Goal: Transaction & Acquisition: Purchase product/service

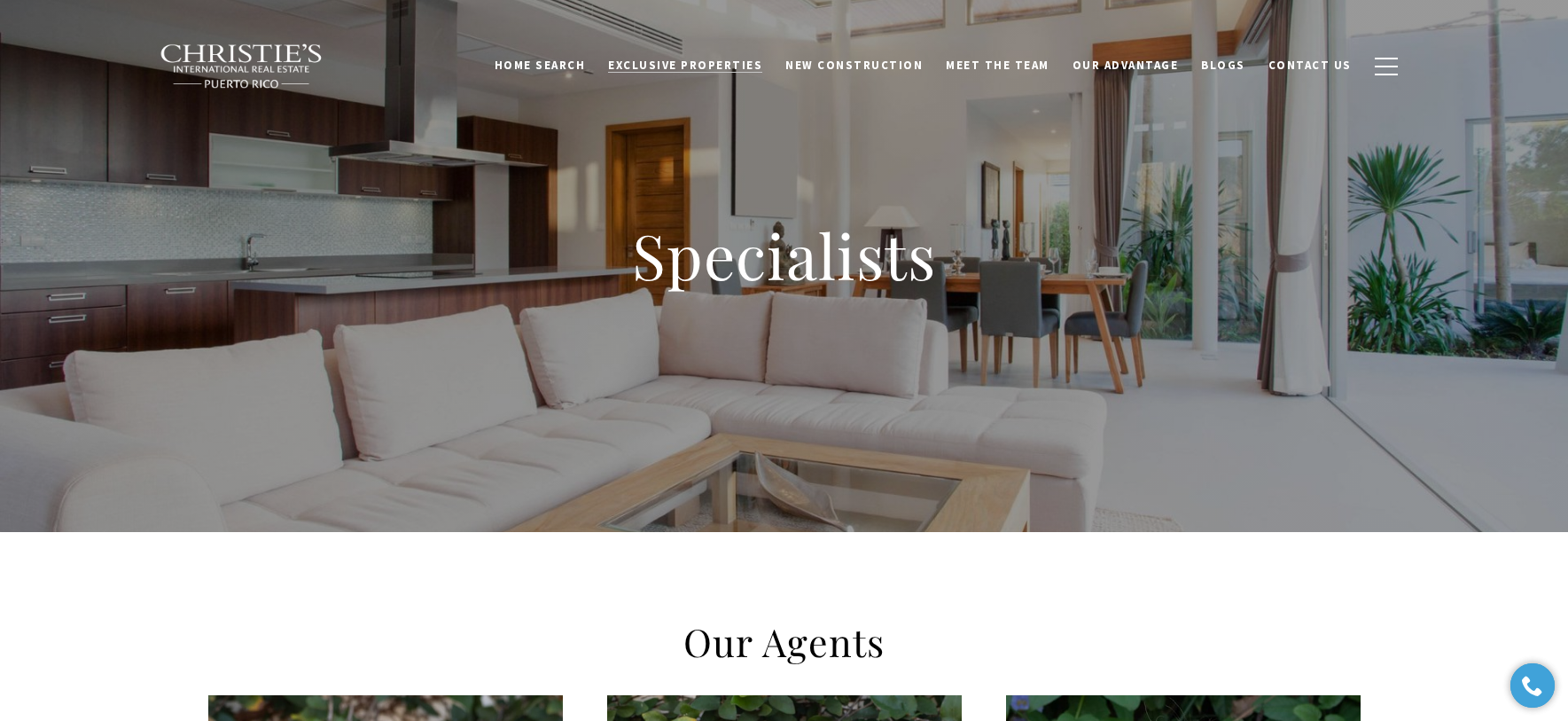
click at [714, 58] on span "Exclusive Properties" at bounding box center [685, 66] width 154 height 15
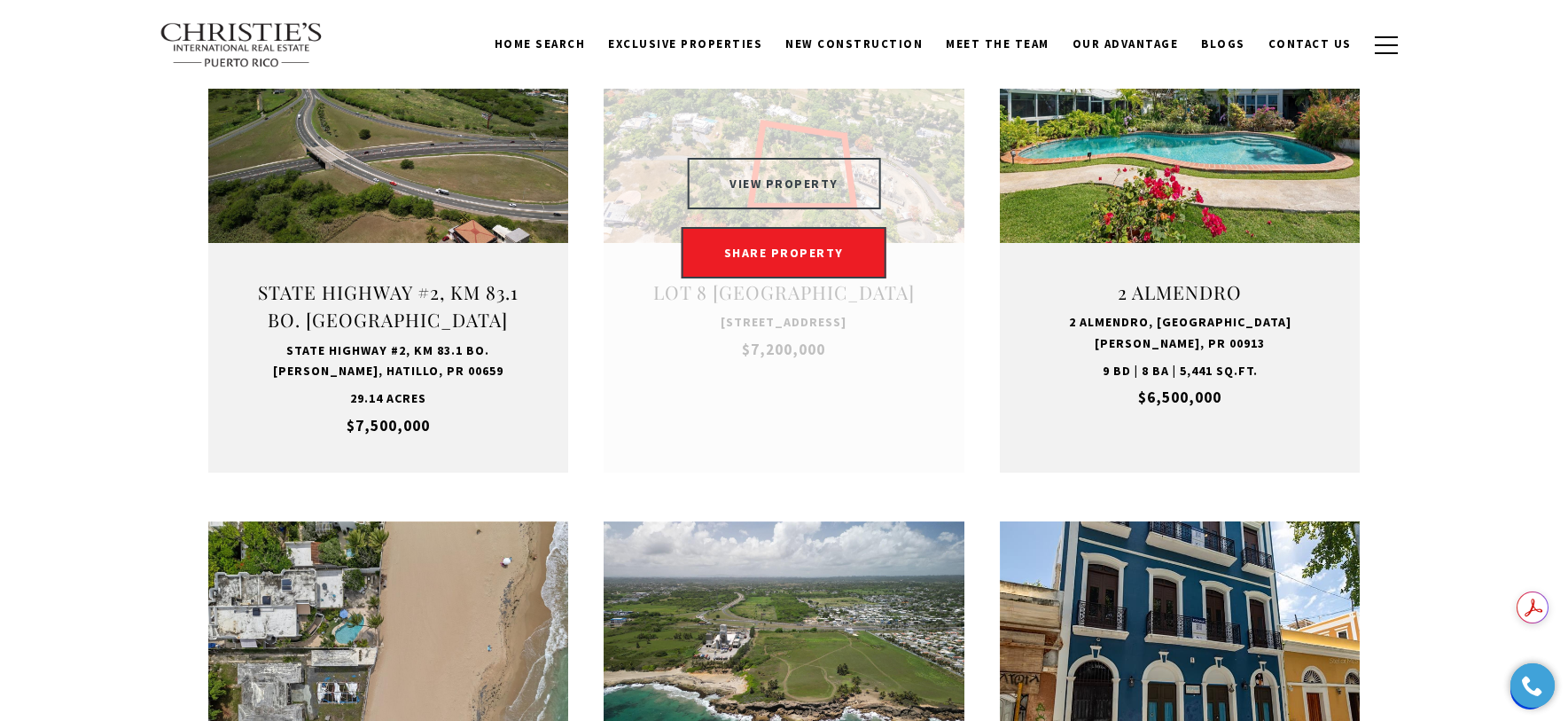
click at [752, 175] on button "VIEW PROPERTY" at bounding box center [784, 183] width 194 height 51
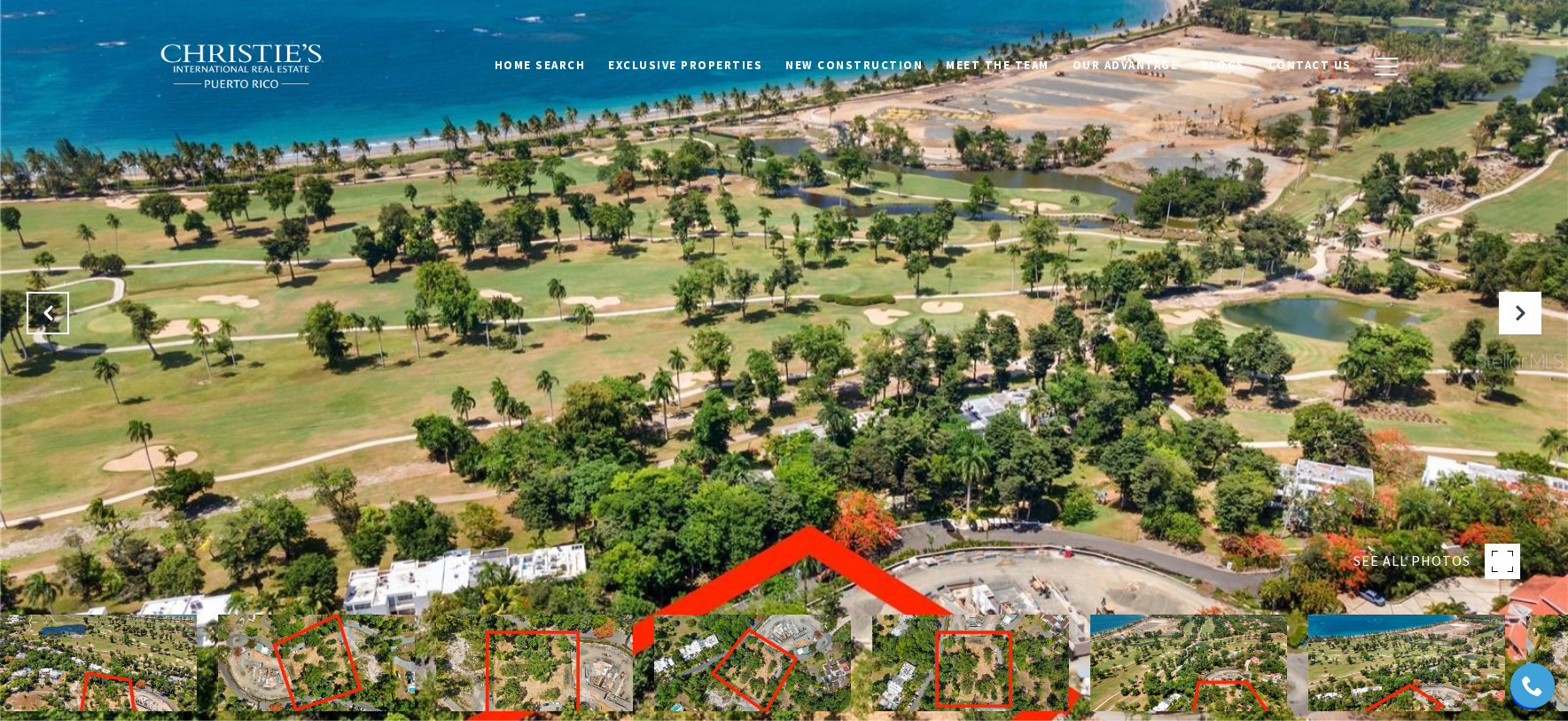
click at [41, 315] on icon "Previous Slide" at bounding box center [47, 312] width 17 height 17
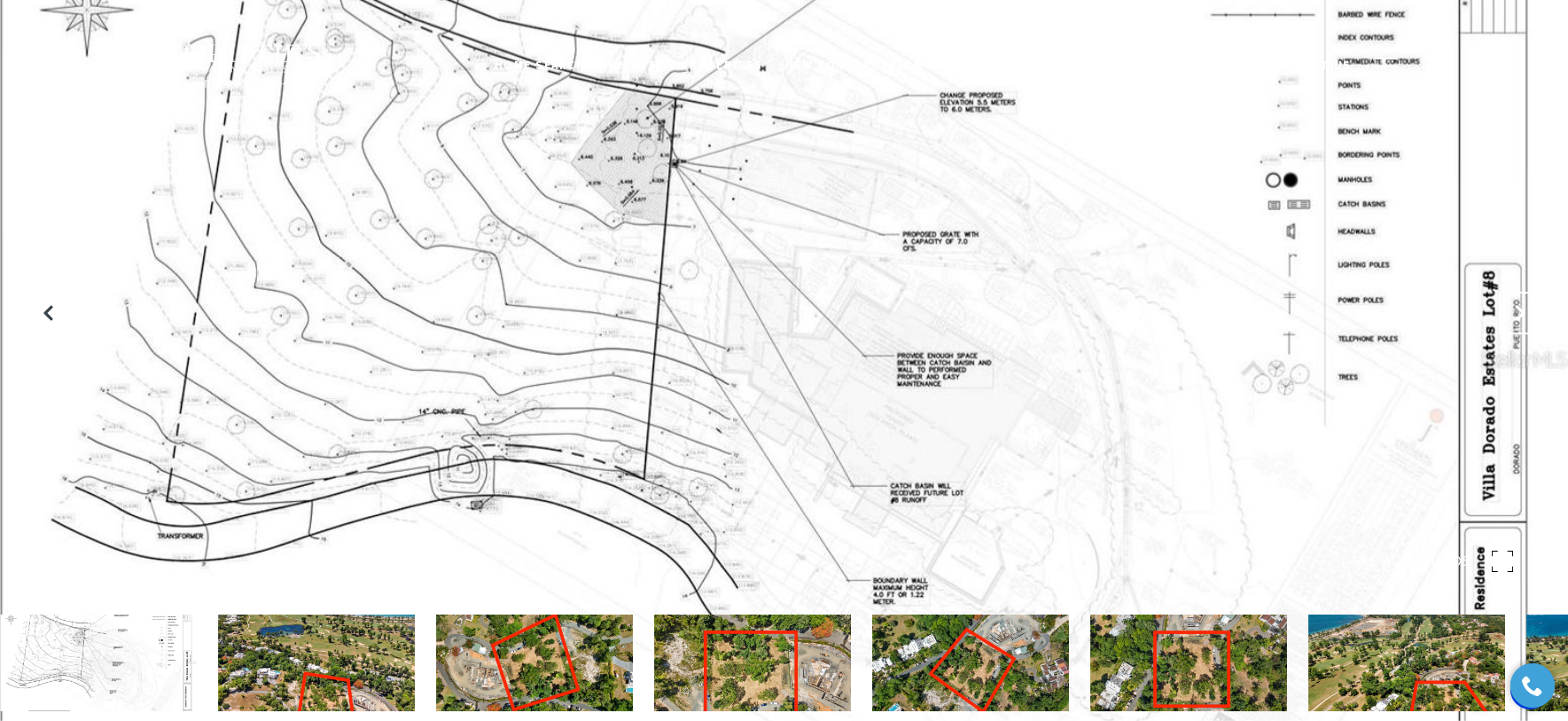
click at [1525, 309] on icon "Next Slide" at bounding box center [1520, 312] width 17 height 17
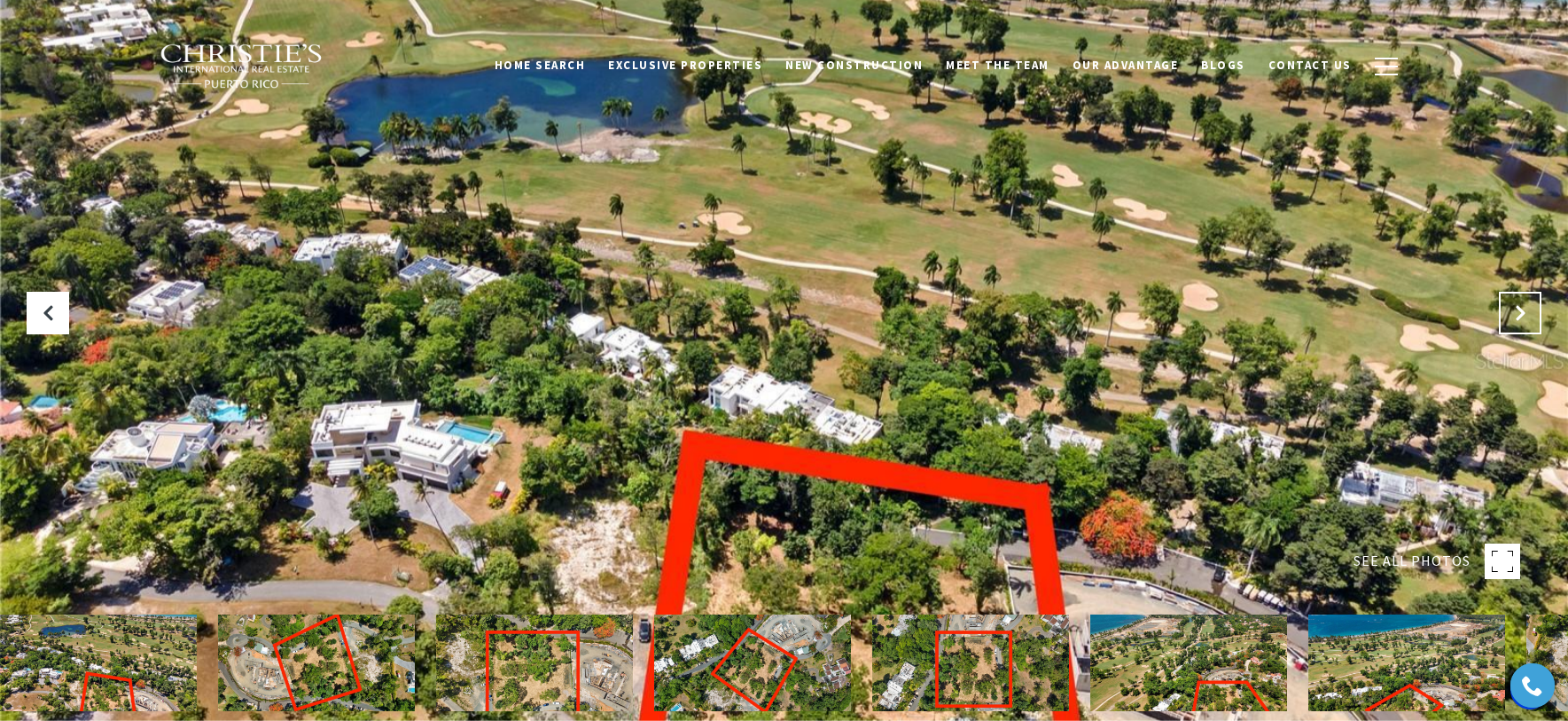
click at [1525, 309] on icon "Next Slide" at bounding box center [1520, 312] width 17 height 17
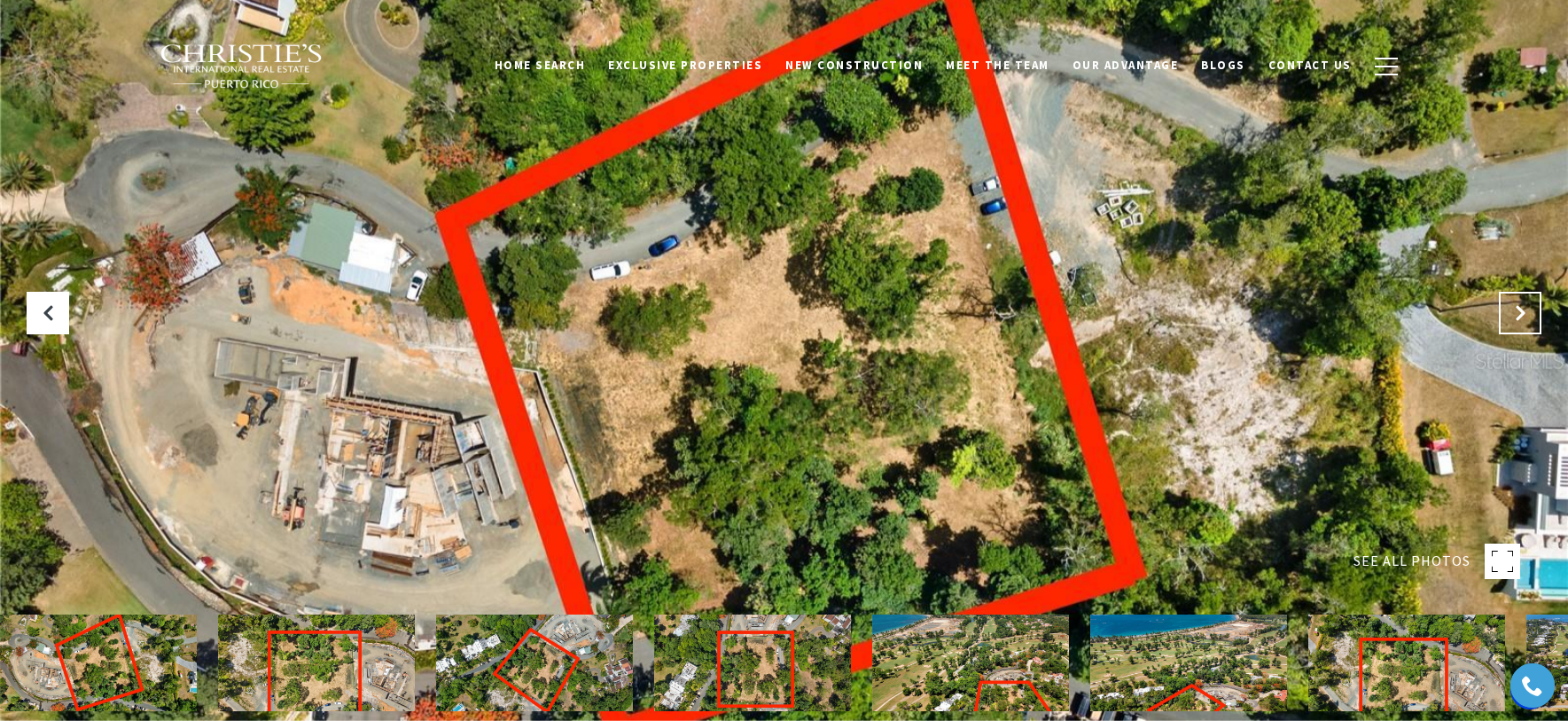
click at [1525, 309] on icon "Next Slide" at bounding box center [1520, 312] width 17 height 17
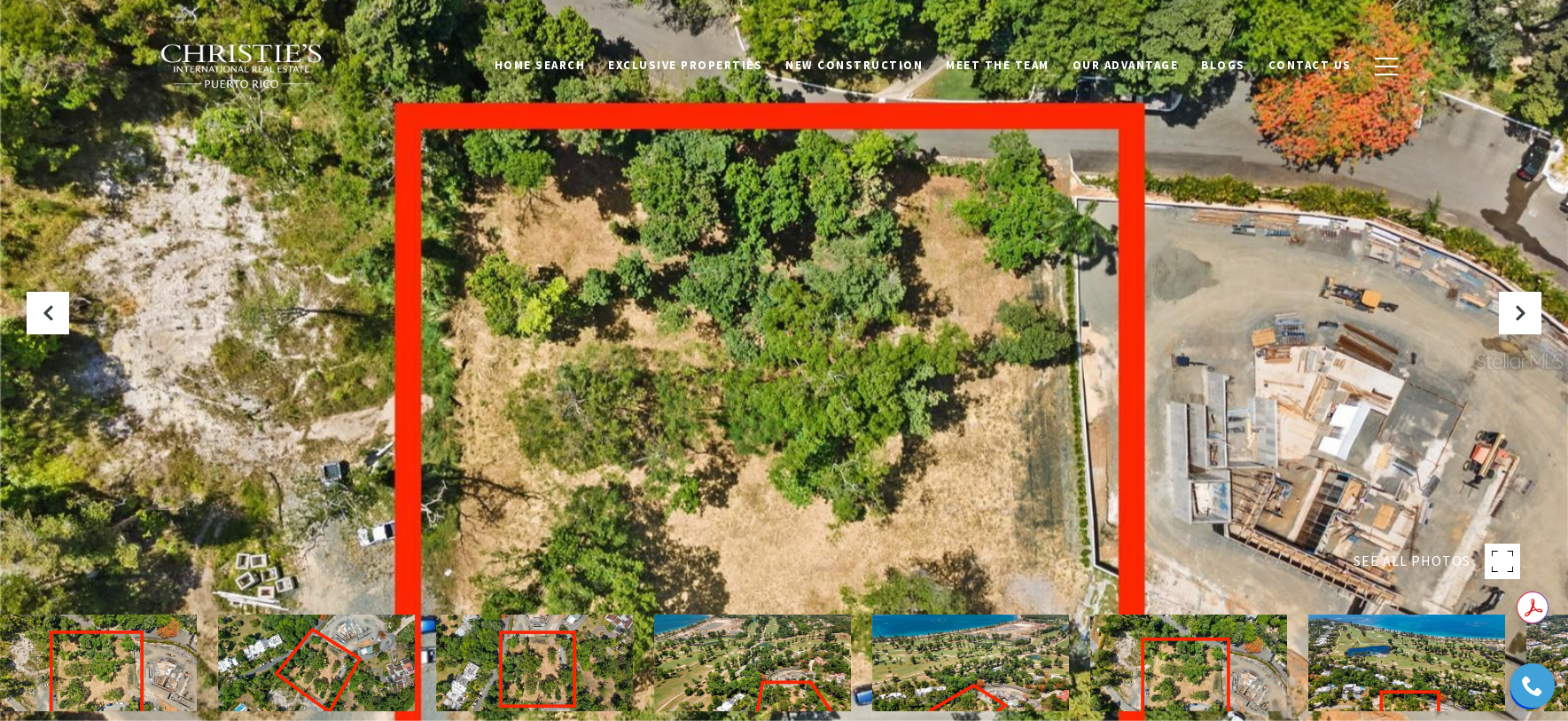
click at [742, 656] on img at bounding box center [753, 662] width 197 height 96
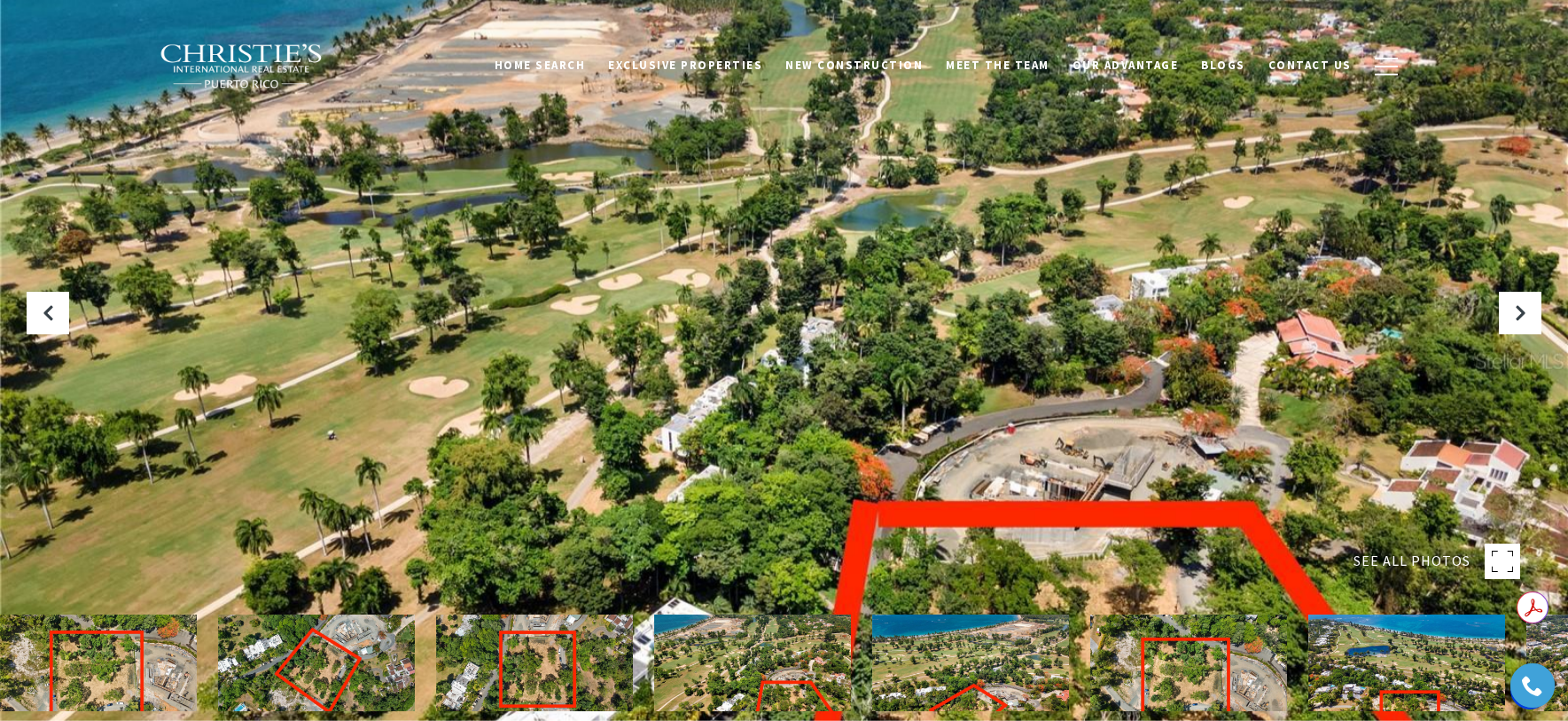
click at [1192, 667] on img at bounding box center [1188, 662] width 197 height 96
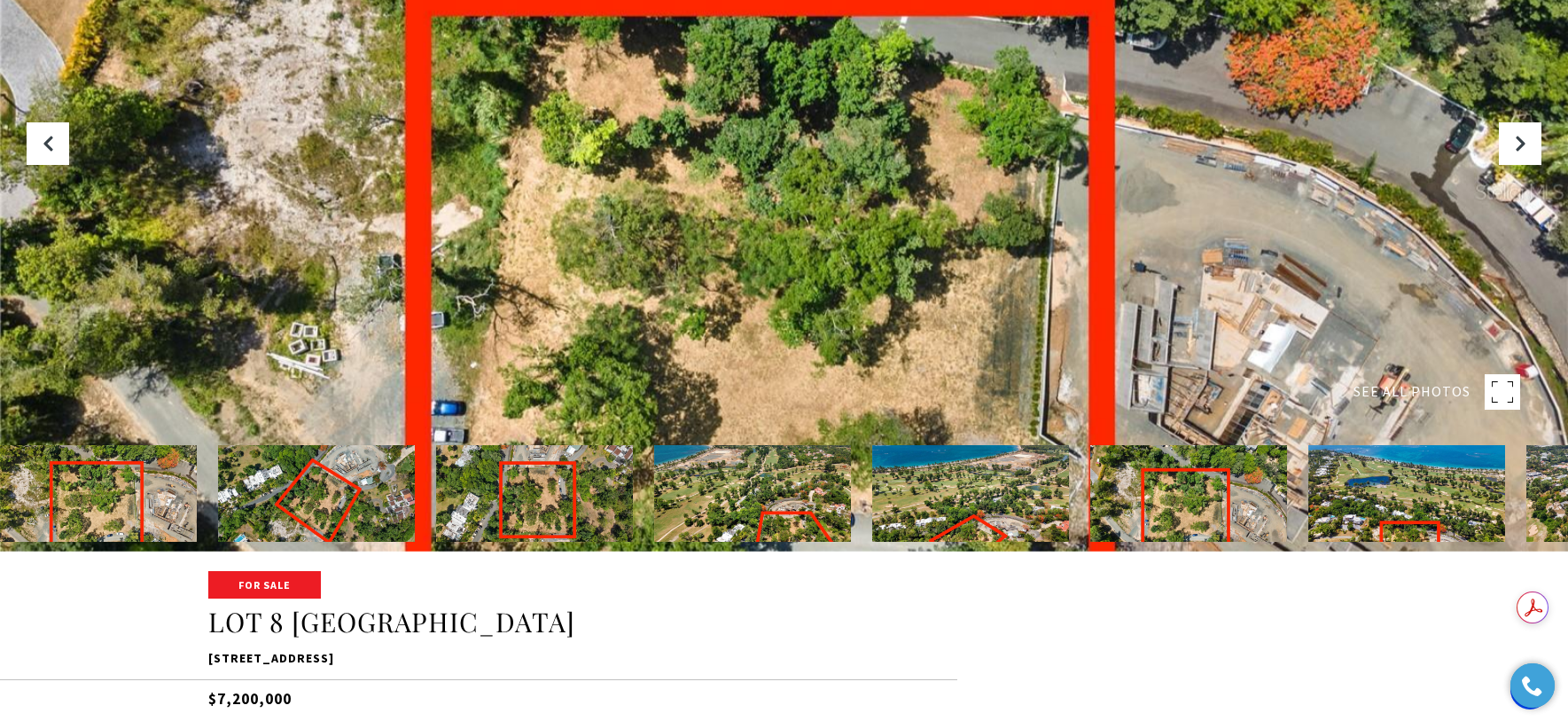
scroll to position [173, 0]
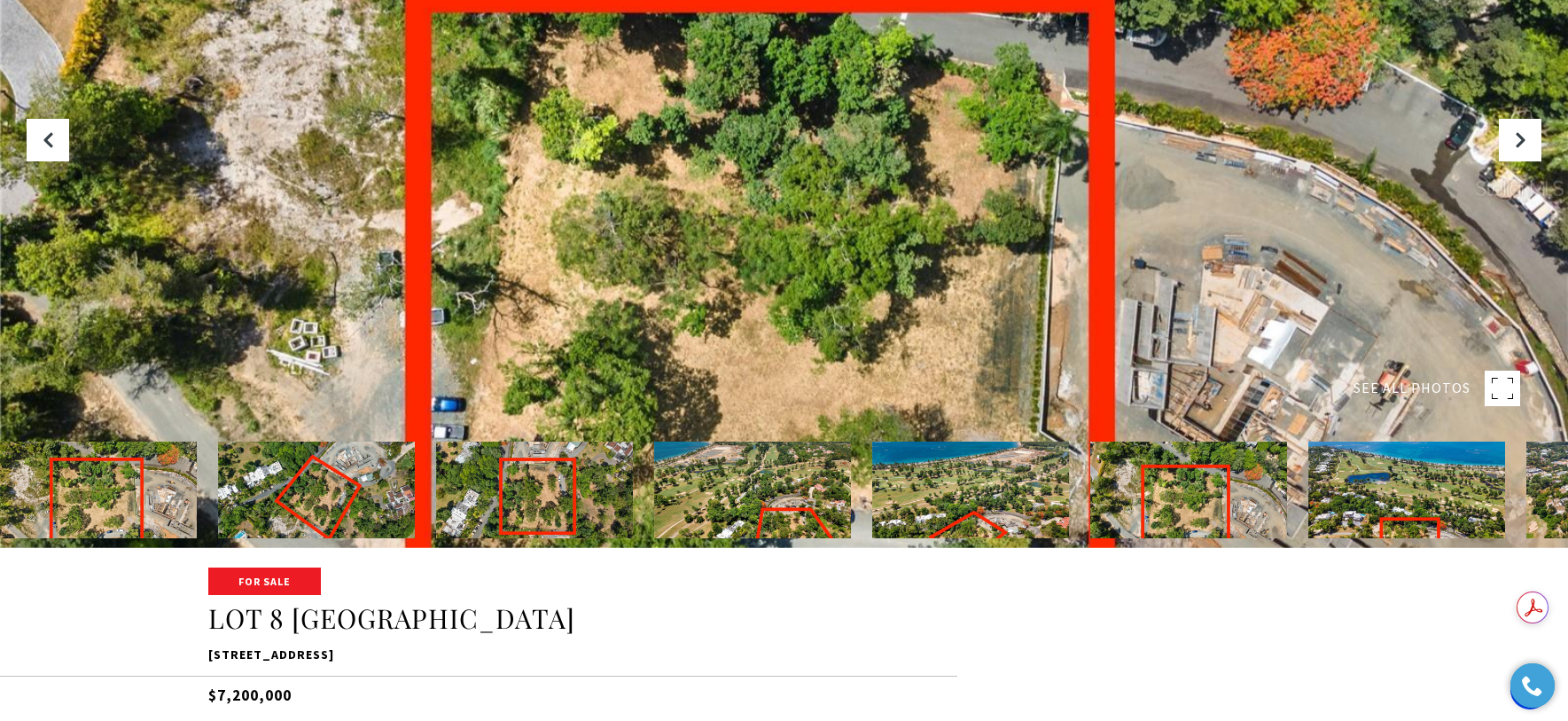
click at [1498, 388] on rect at bounding box center [1502, 387] width 36 height 36
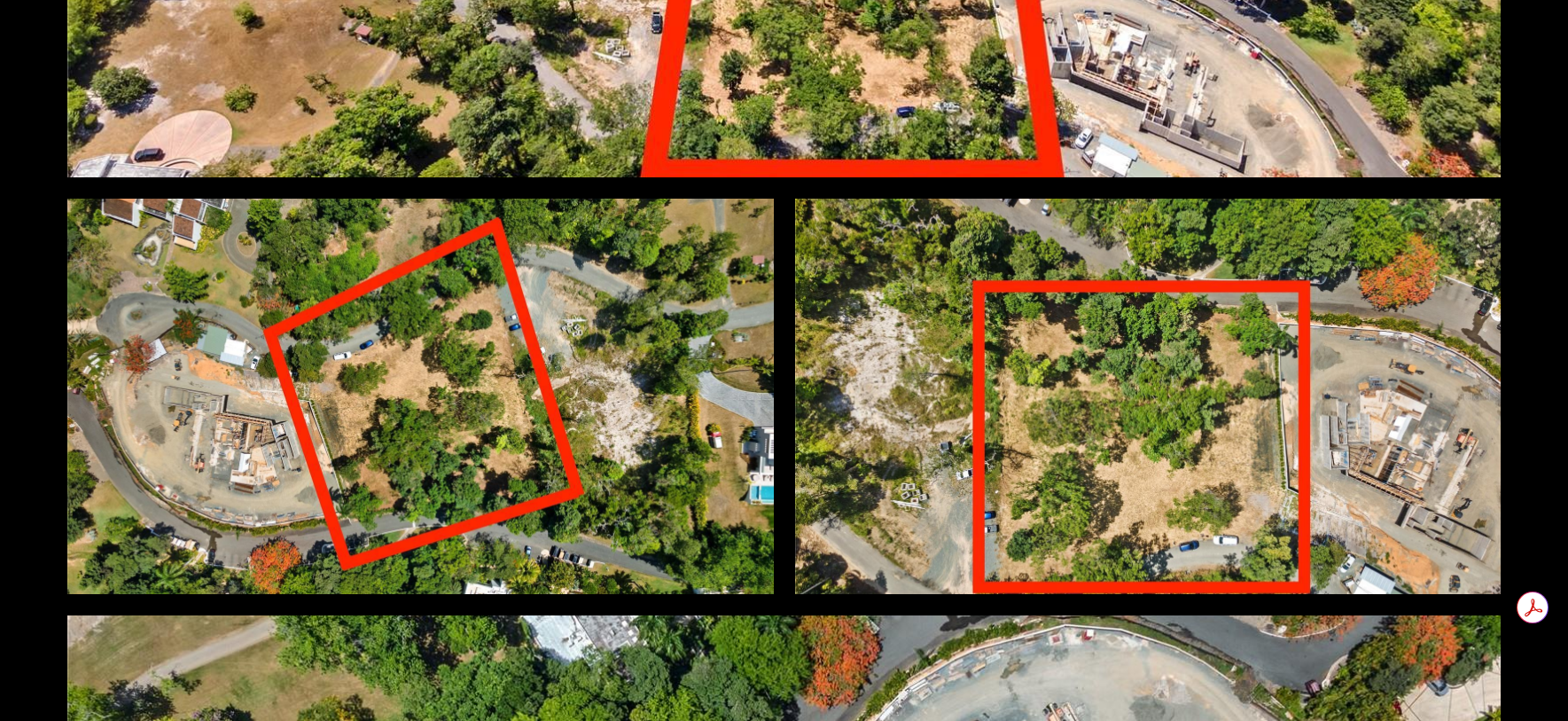
scroll to position [708, 0]
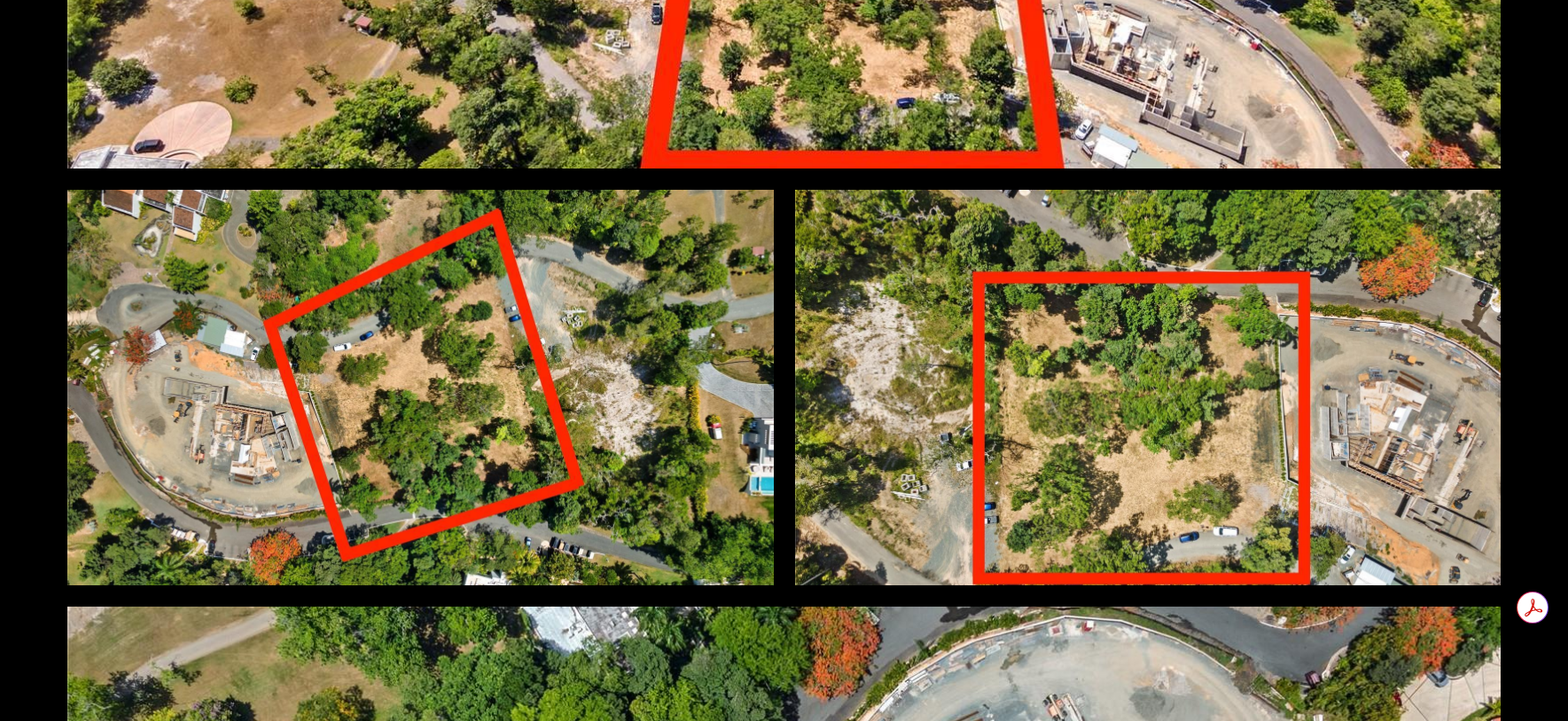
click at [1128, 406] on div at bounding box center [1148, 387] width 706 height 395
